Goal: Task Accomplishment & Management: Use online tool/utility

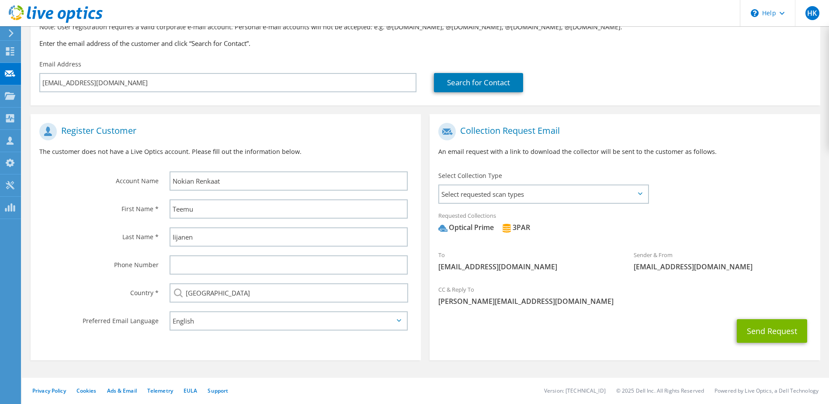
scroll to position [203, 0]
click at [641, 187] on span "Select requested scan types" at bounding box center [543, 193] width 208 height 17
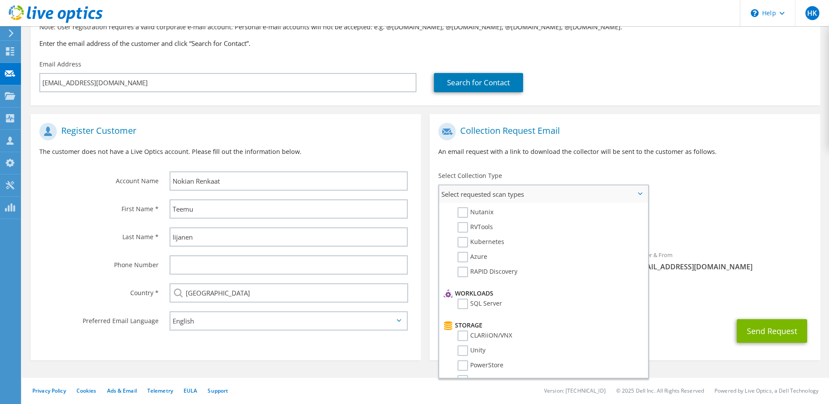
scroll to position [0, 0]
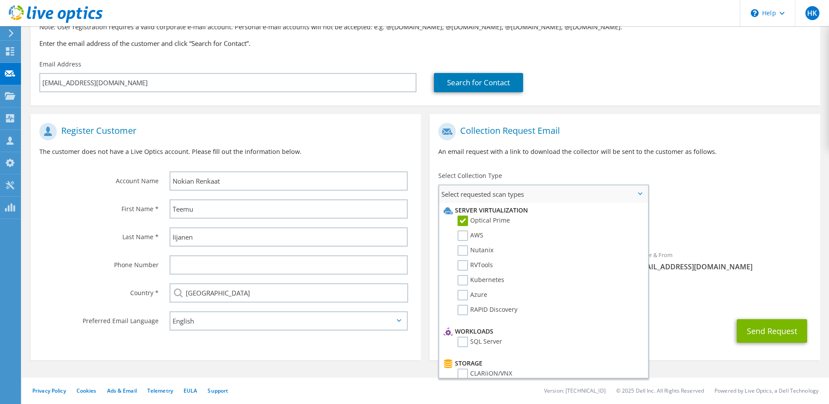
click at [464, 219] on label "Optical Prime" at bounding box center [484, 221] width 52 height 10
click at [0, 0] on input "Optical Prime" at bounding box center [0, 0] width 0 height 0
click at [735, 202] on div "To [EMAIL_ADDRESS][DOMAIN_NAME] Sender & From [EMAIL_ADDRESS][DOMAIN_NAME]" at bounding box center [625, 199] width 390 height 162
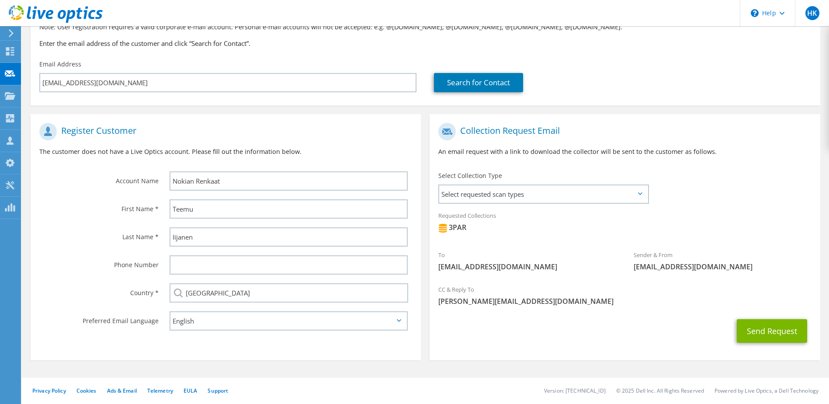
click at [696, 151] on p "An email request with a link to download the collector will be sent to the cust…" at bounding box center [624, 152] width 373 height 10
drag, startPoint x: 724, startPoint y: 184, endPoint x: 700, endPoint y: 160, distance: 33.4
click at [700, 160] on div "Collection Request Email An email request with a link to download the collector…" at bounding box center [625, 142] width 390 height 49
click at [618, 65] on div "Search for Contact" at bounding box center [622, 76] width 395 height 41
